Goal: Book appointment/travel/reservation

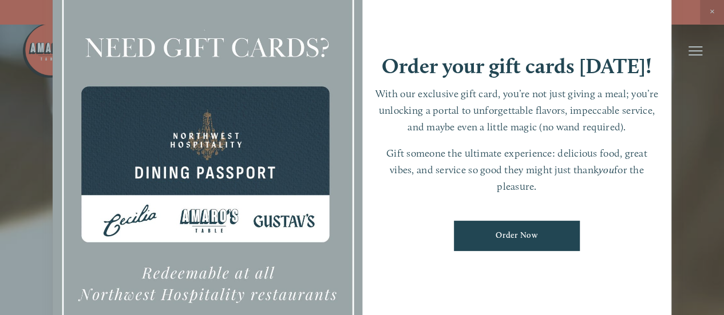
scroll to position [24, 0]
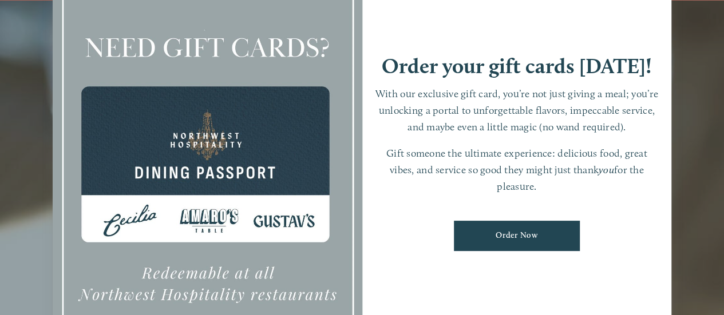
click at [38, 92] on div at bounding box center [362, 157] width 724 height 315
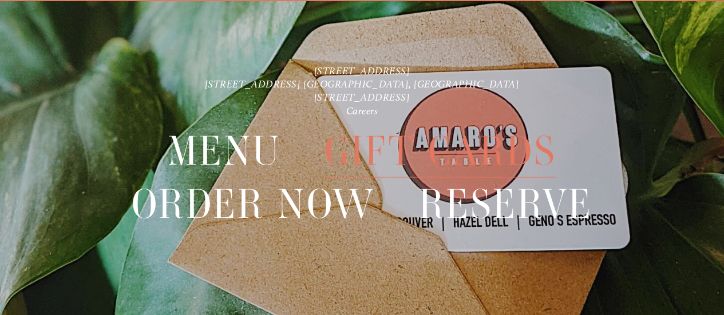
scroll to position [0, 0]
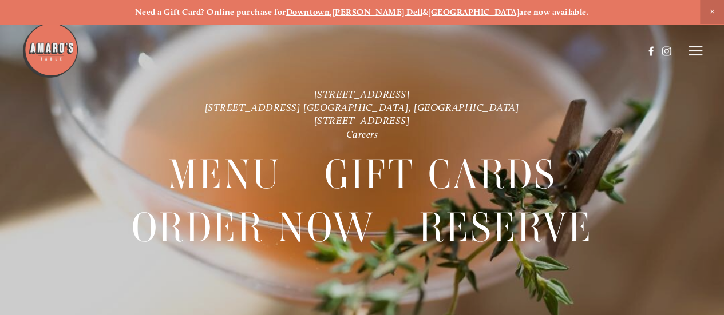
click at [282, 92] on header "Menu Order Now Visit Gallery 0" at bounding box center [362, 51] width 681 height 102
click at [52, 48] on img at bounding box center [50, 50] width 57 height 57
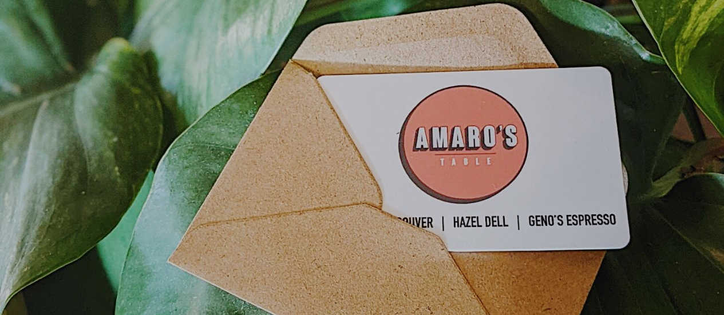
scroll to position [24, 0]
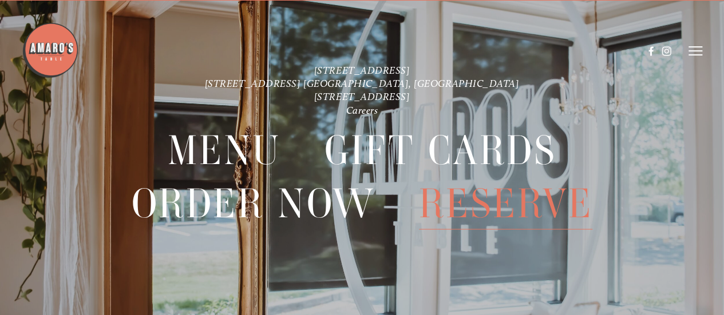
click at [498, 203] on span "Reserve" at bounding box center [506, 203] width 174 height 53
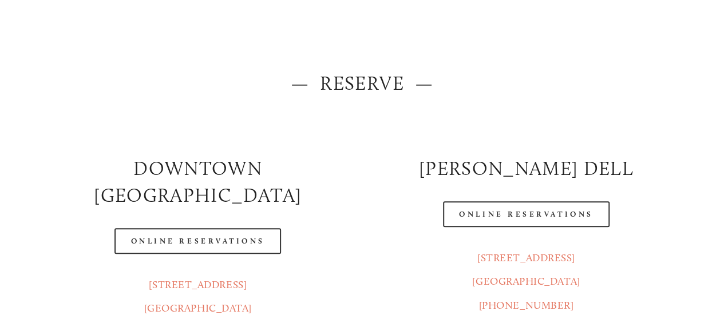
scroll to position [114, 0]
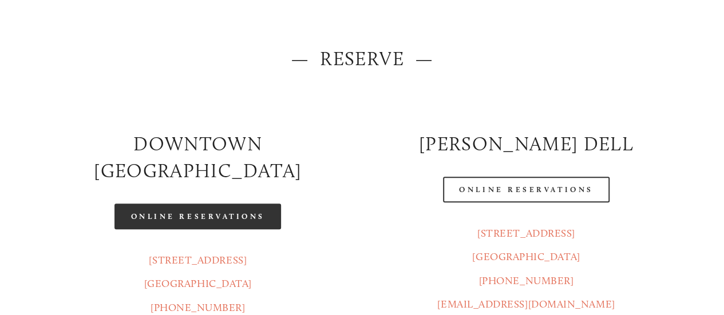
click at [215, 204] on link "Online Reservations" at bounding box center [197, 217] width 166 height 26
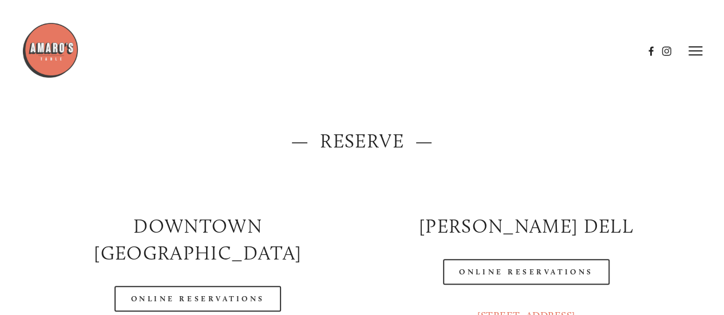
scroll to position [0, 0]
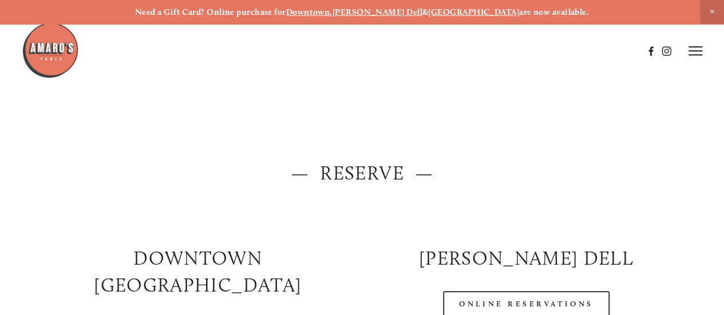
click at [63, 53] on img at bounding box center [50, 50] width 57 height 57
